Goal: Navigation & Orientation: Find specific page/section

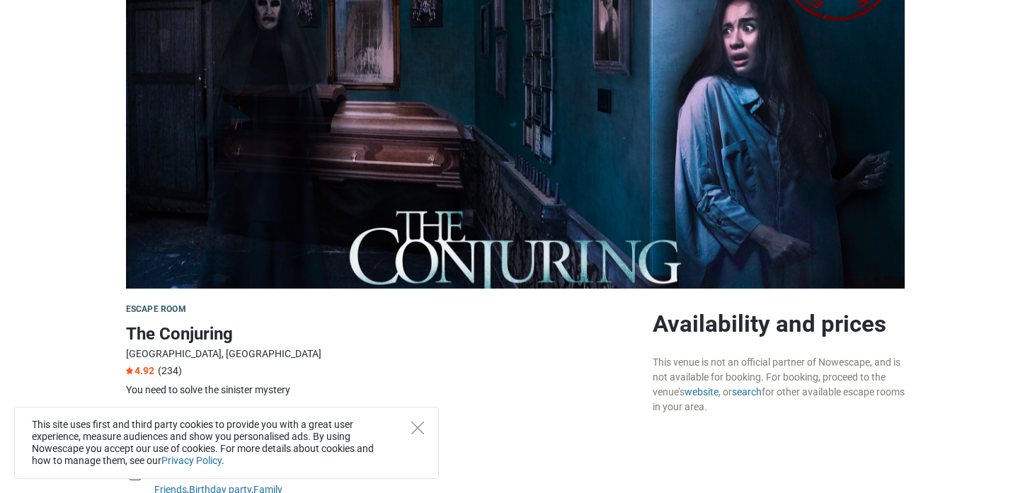
scroll to position [248, 0]
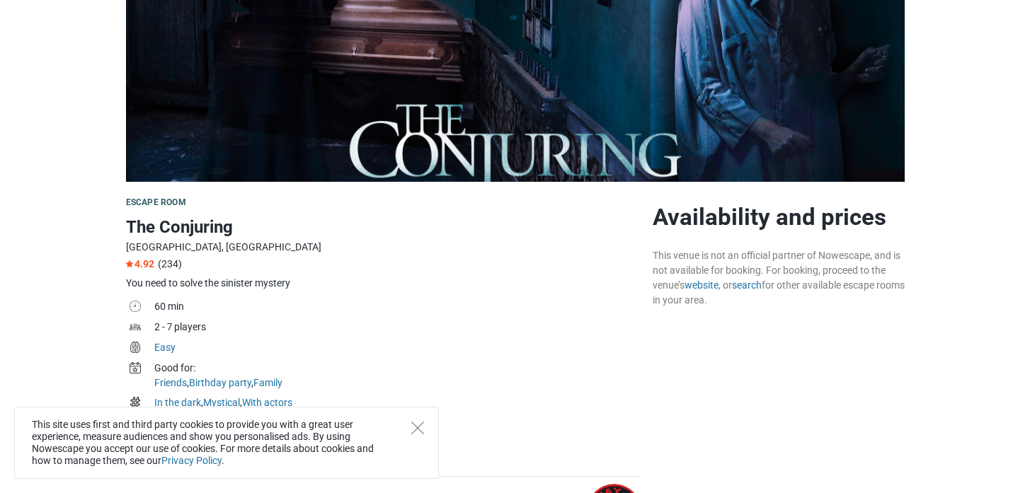
click at [420, 413] on div "This site uses first and third party cookies to provide you with a great user e…" at bounding box center [226, 443] width 425 height 72
click at [416, 422] on icon "Close" at bounding box center [417, 428] width 13 height 13
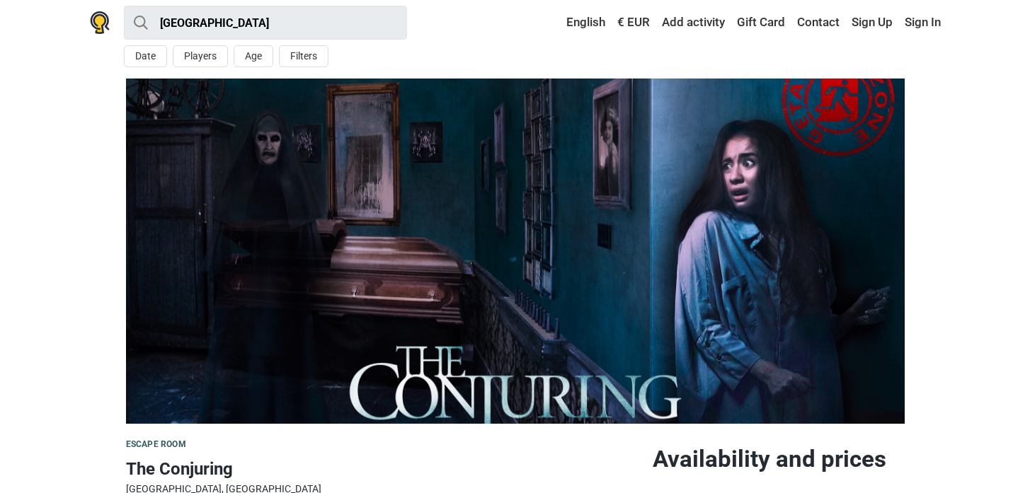
scroll to position [0, 0]
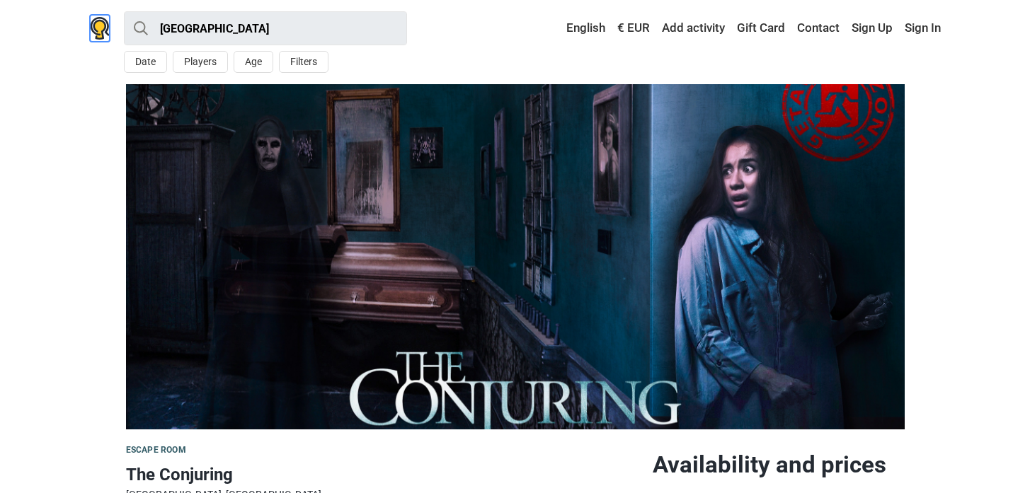
click at [97, 21] on img at bounding box center [100, 28] width 20 height 23
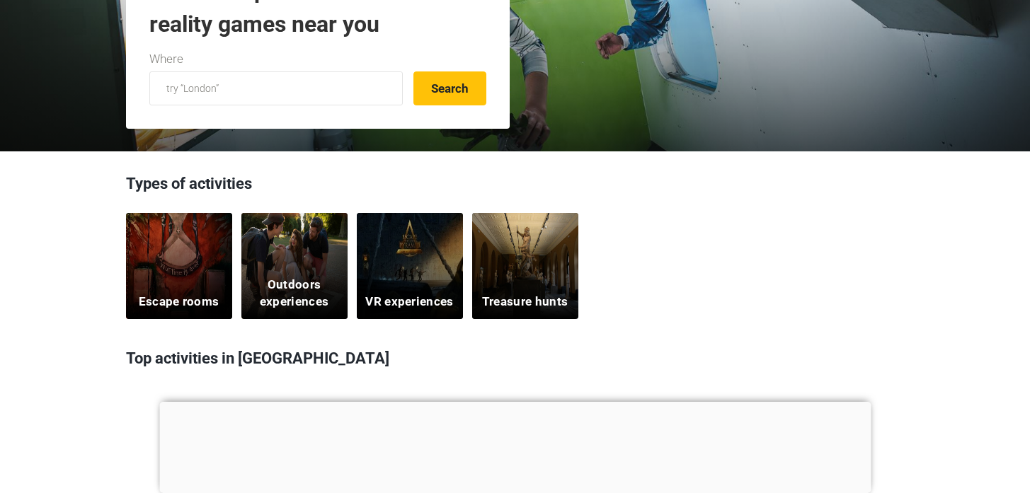
scroll to position [28, 0]
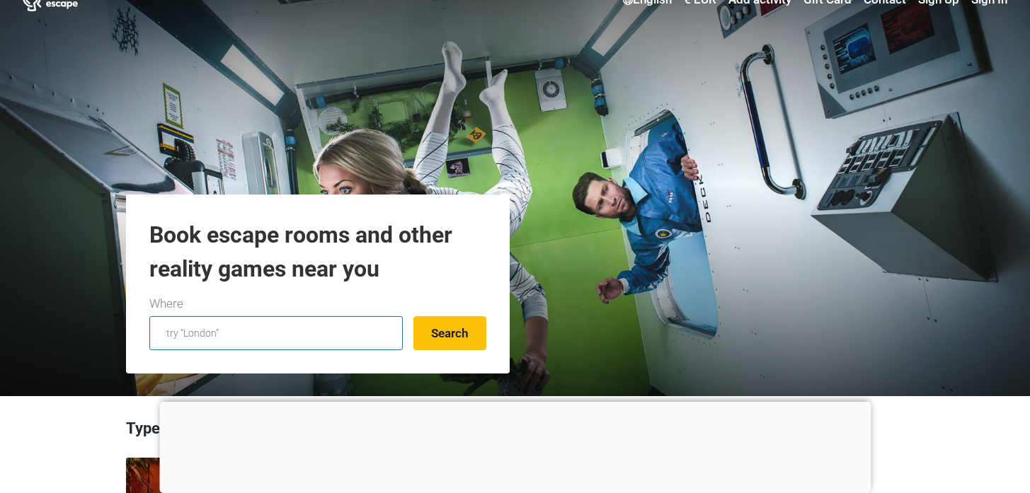
click at [170, 332] on input "text" at bounding box center [275, 333] width 253 height 34
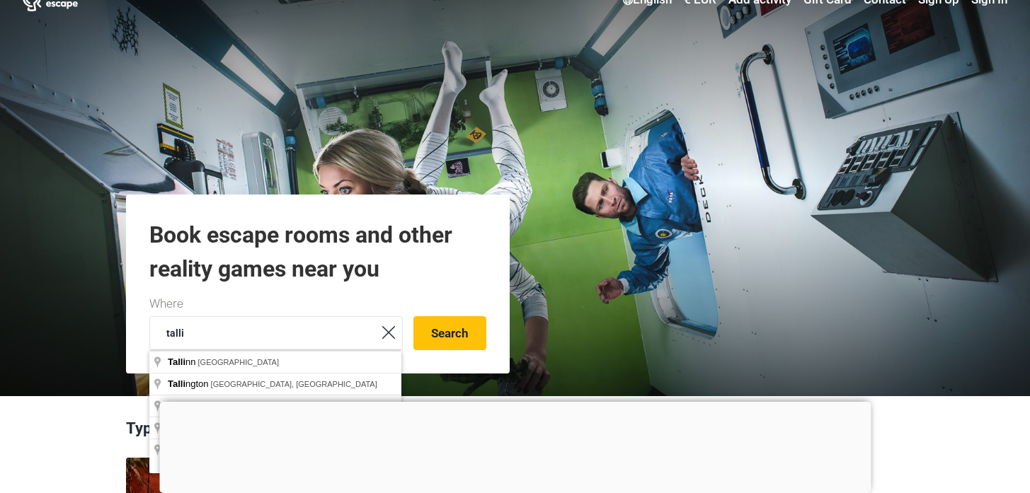
type input "Tallinn, Estonia"
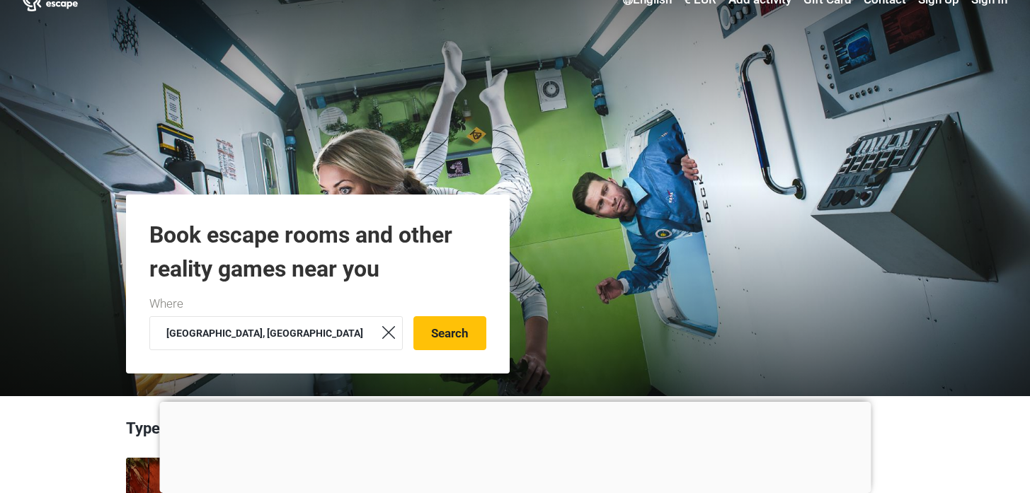
drag, startPoint x: 189, startPoint y: 358, endPoint x: 209, endPoint y: 357, distance: 19.8
click at [454, 328] on button "Search" at bounding box center [449, 333] width 73 height 34
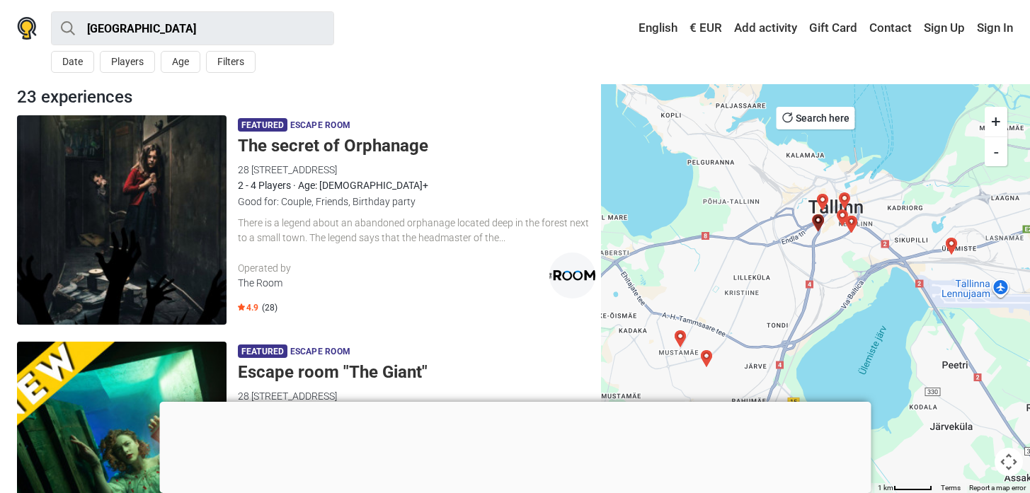
click at [513, 402] on div at bounding box center [514, 402] width 711 height 0
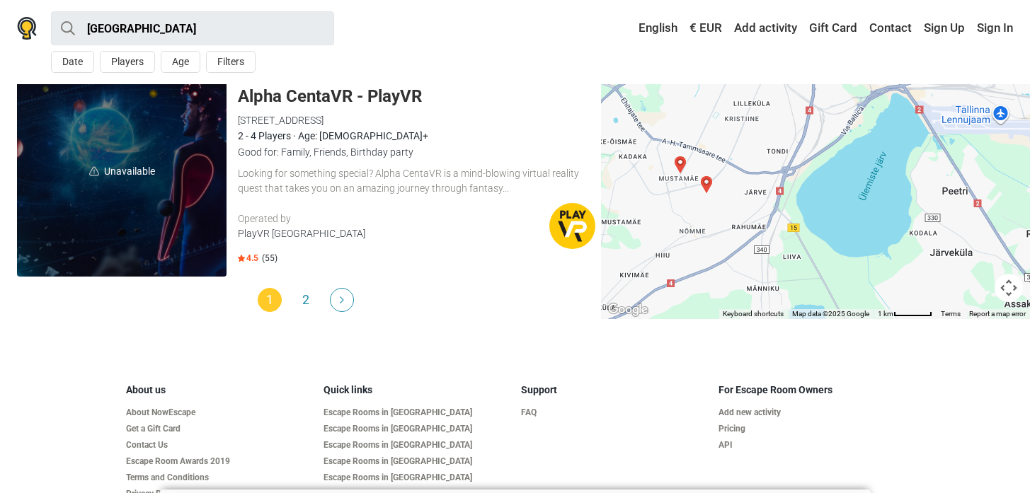
scroll to position [4548, 0]
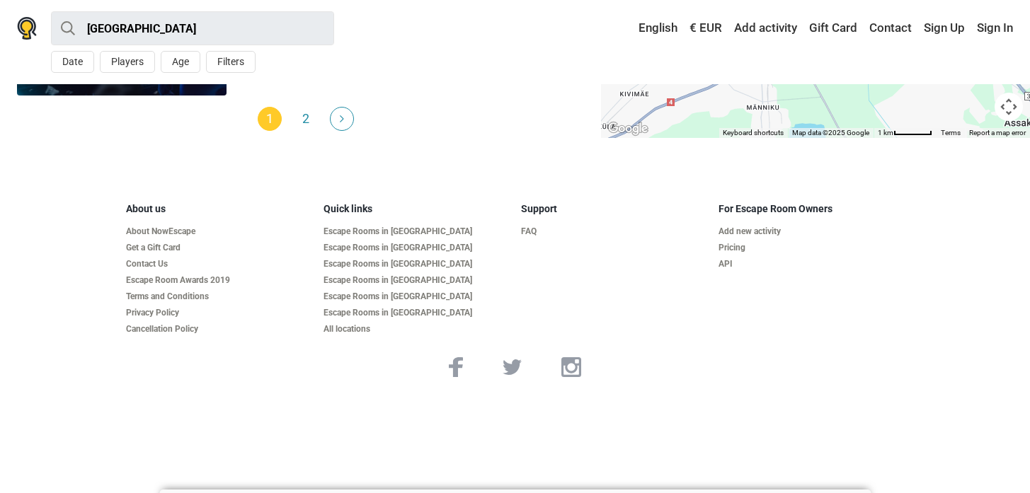
click at [343, 115] on img "Next" at bounding box center [342, 118] width 4 height 7
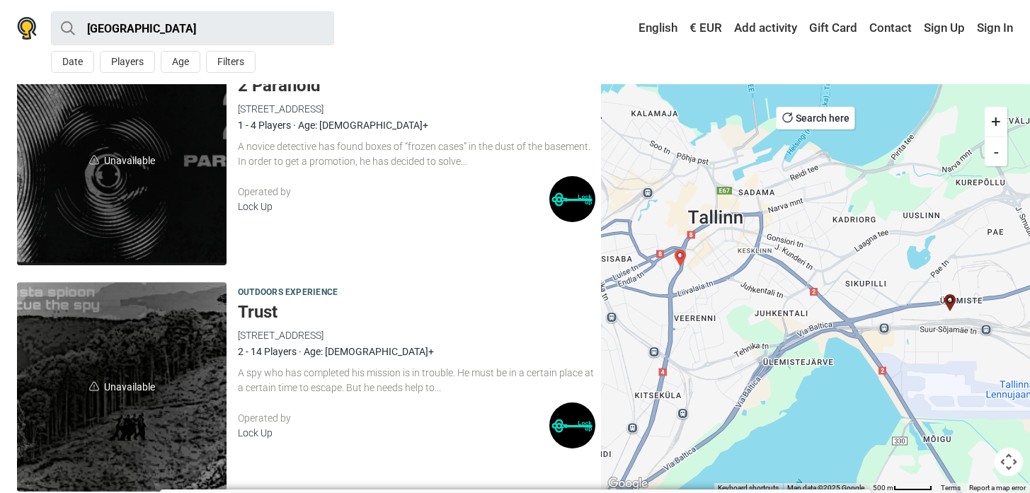
scroll to position [549, 0]
